Goal: Information Seeking & Learning: Learn about a topic

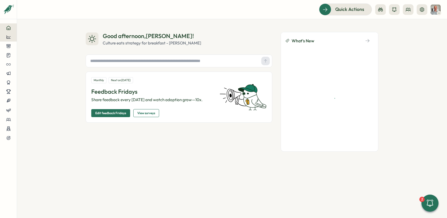
click at [9, 37] on icon at bounding box center [8, 36] width 4 height 3
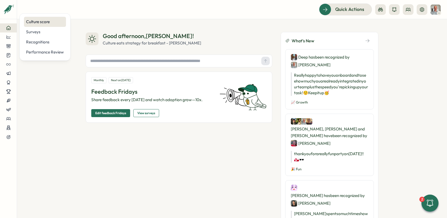
click at [40, 23] on div "Culture score" at bounding box center [45, 22] width 38 height 6
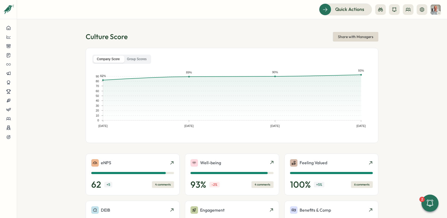
click at [141, 52] on div "Company Score Group Scores [DATE] [DATE] [DATE] [DATE] 0 10 20 30 40 50 60 70 8…" at bounding box center [232, 95] width 293 height 95
click at [140, 58] on label "Group Scores" at bounding box center [137, 59] width 27 height 7
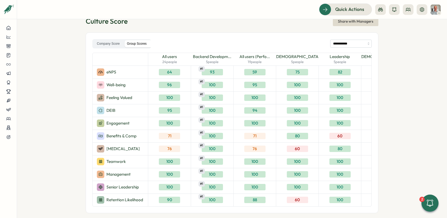
scroll to position [17, 0]
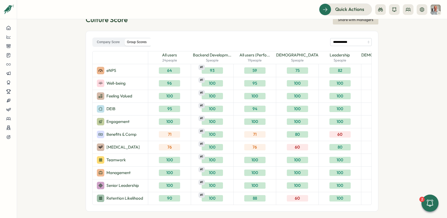
click at [293, 147] on div "60" at bounding box center [297, 147] width 21 height 6
click at [296, 147] on div "60" at bounding box center [297, 147] width 21 height 6
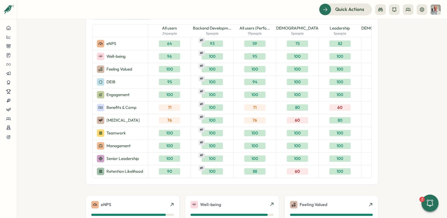
scroll to position [44, 0]
click at [294, 172] on div "60" at bounding box center [297, 172] width 21 height 6
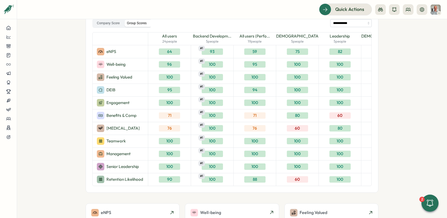
scroll to position [35, 0]
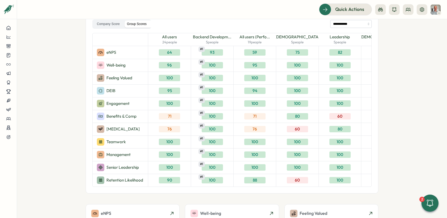
click at [297, 40] on span "5 people" at bounding box center [297, 42] width 13 height 5
click at [294, 182] on div "60" at bounding box center [297, 180] width 21 height 6
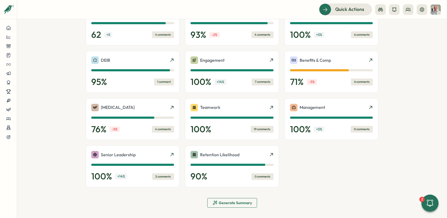
scroll to position [0, 0]
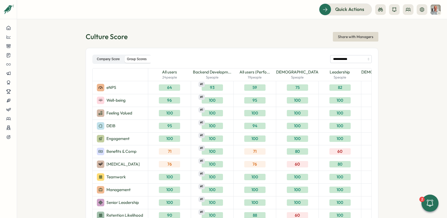
click at [93, 62] on label "Company Score" at bounding box center [108, 59] width 30 height 7
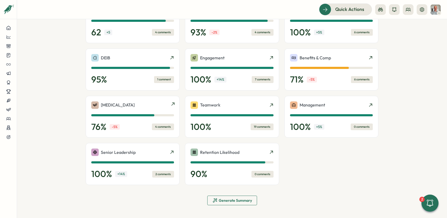
scroll to position [152, 0]
click at [224, 200] on span "Generate Summary" at bounding box center [235, 201] width 33 height 4
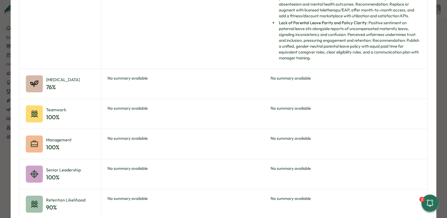
scroll to position [752, 0]
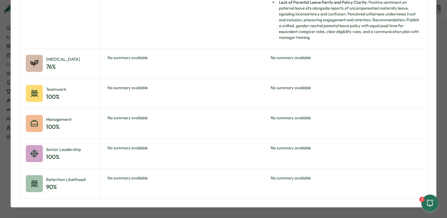
click at [440, 79] on div "Categories Summary Category Strengths Weaknesses eNPS 62 Strong local office cu…" at bounding box center [223, 109] width 447 height 218
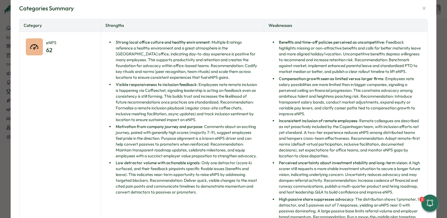
scroll to position [0, 0]
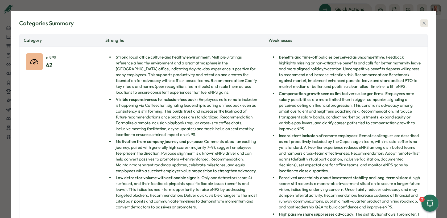
click at [422, 21] on icon "button" at bounding box center [424, 23] width 5 height 5
